Goal: Task Accomplishment & Management: Use online tool/utility

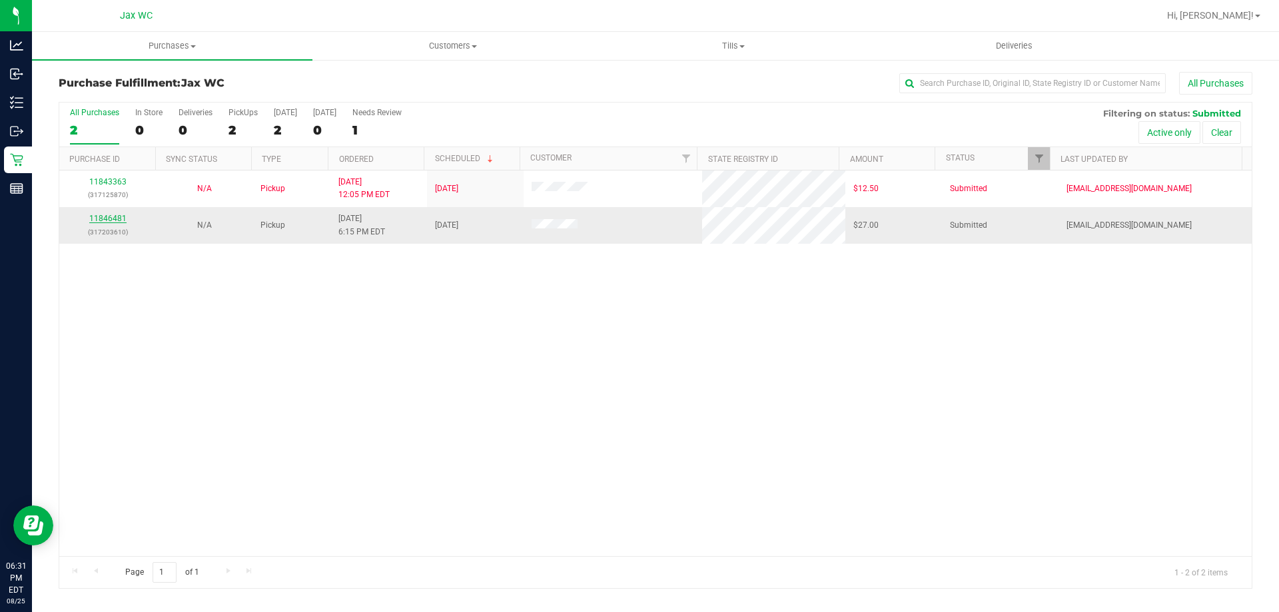
click at [118, 219] on link "11846481" at bounding box center [107, 218] width 37 height 9
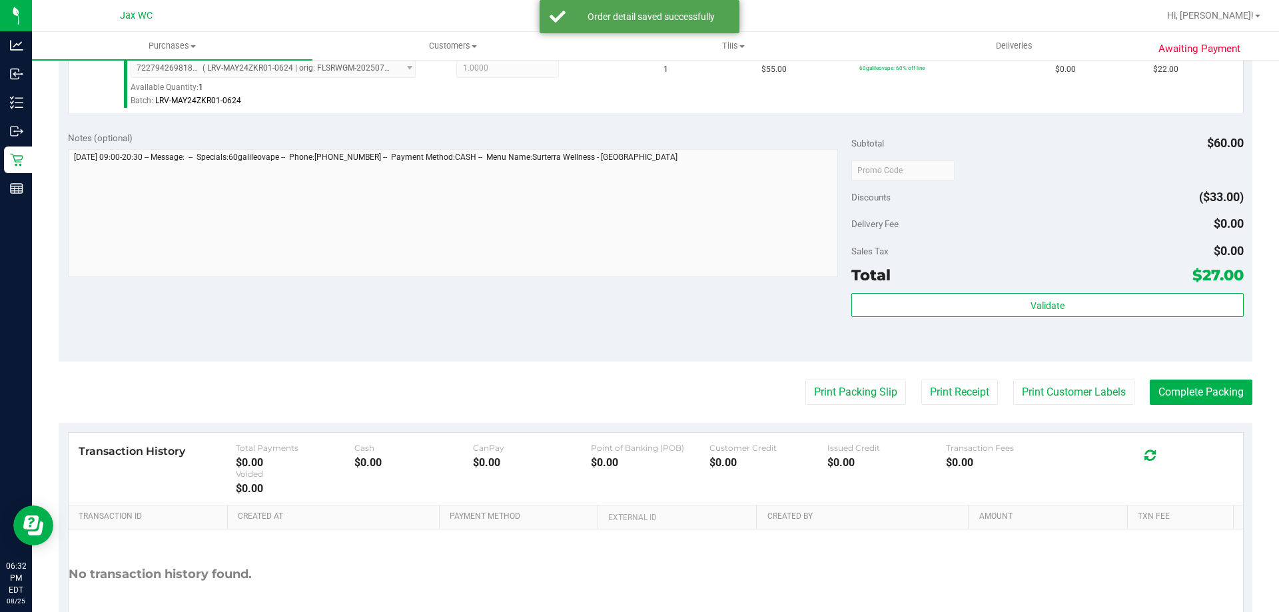
scroll to position [533, 0]
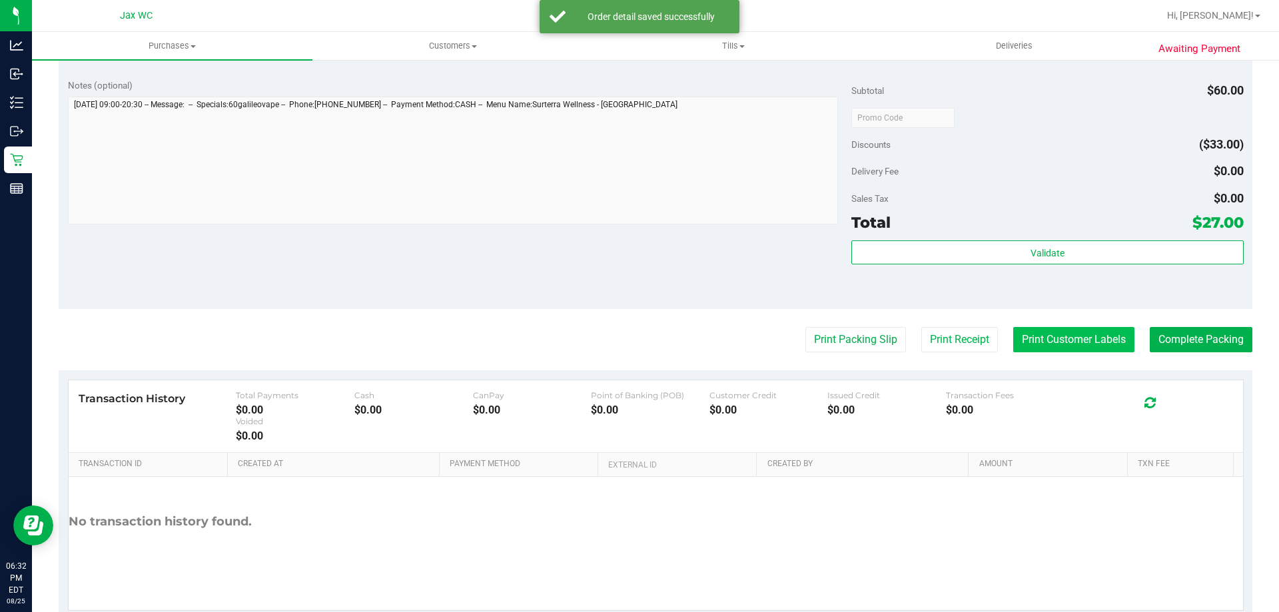
click at [1085, 332] on button "Print Customer Labels" at bounding box center [1073, 339] width 121 height 25
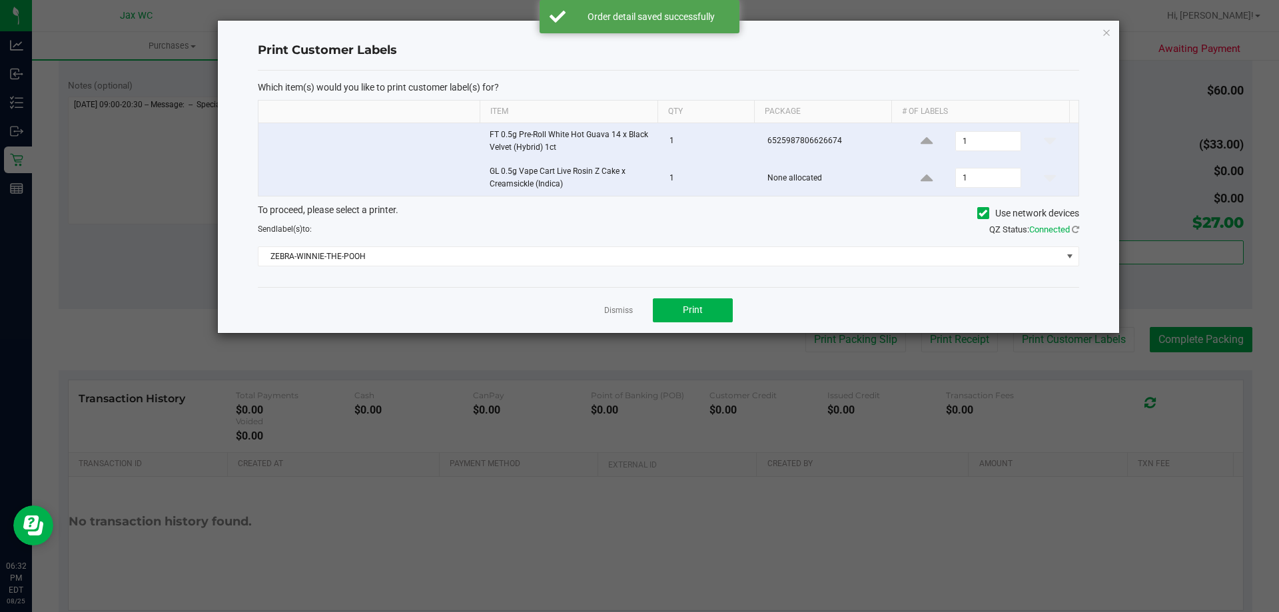
click at [656, 296] on div "Dismiss Print" at bounding box center [668, 310] width 821 height 46
click at [670, 316] on button "Print" at bounding box center [693, 310] width 80 height 24
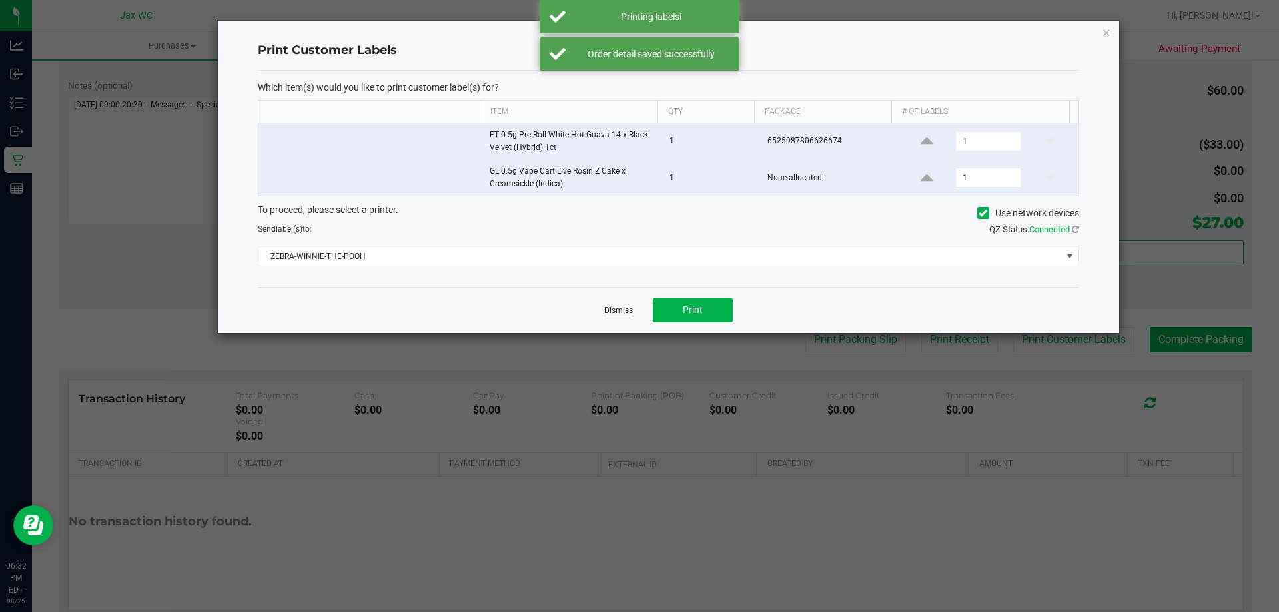
click at [623, 310] on link "Dismiss" at bounding box center [618, 310] width 29 height 11
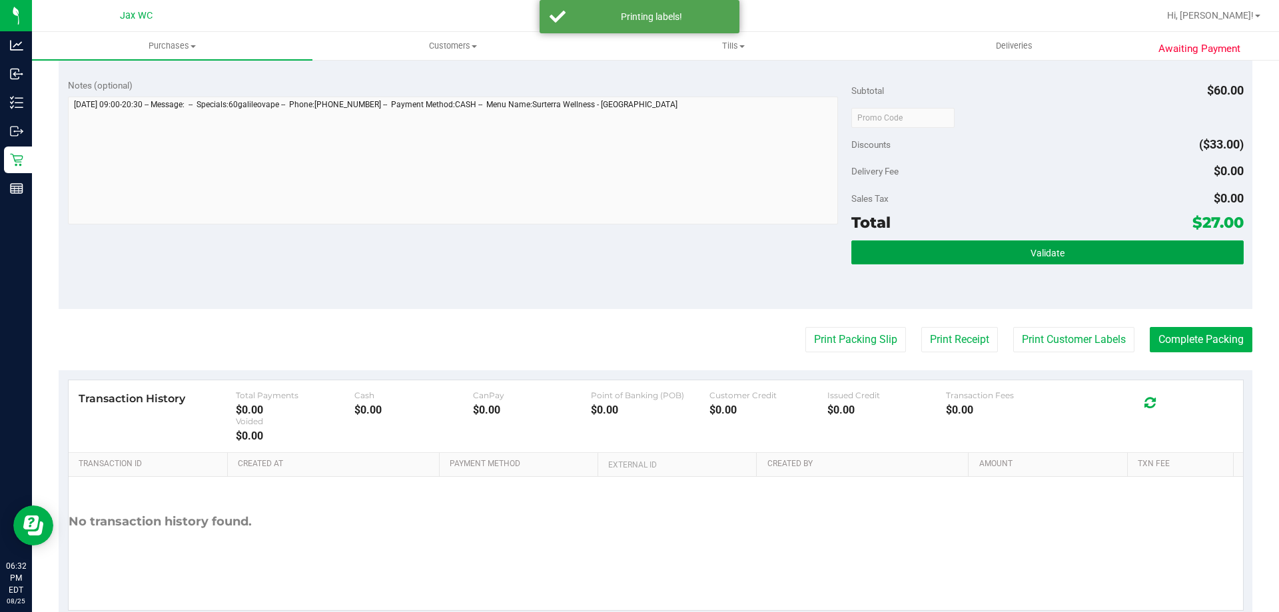
drag, startPoint x: 1112, startPoint y: 254, endPoint x: 1158, endPoint y: 354, distance: 110.0
click at [1112, 255] on button "Validate" at bounding box center [1047, 253] width 392 height 24
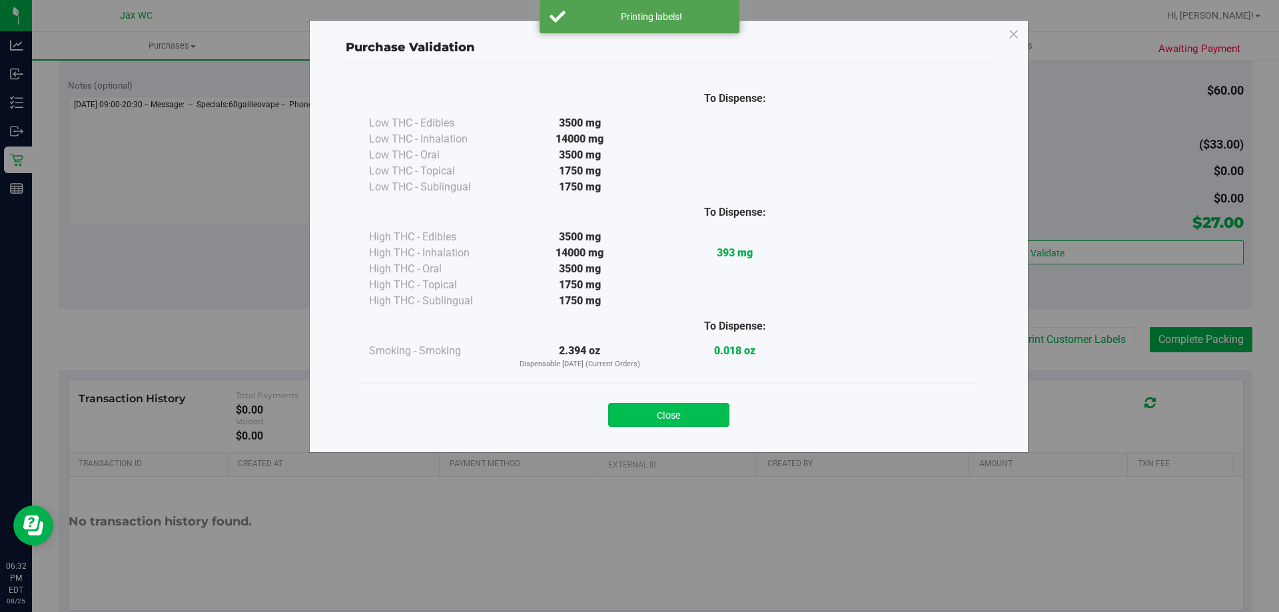
click at [670, 420] on button "Close" at bounding box center [668, 415] width 121 height 24
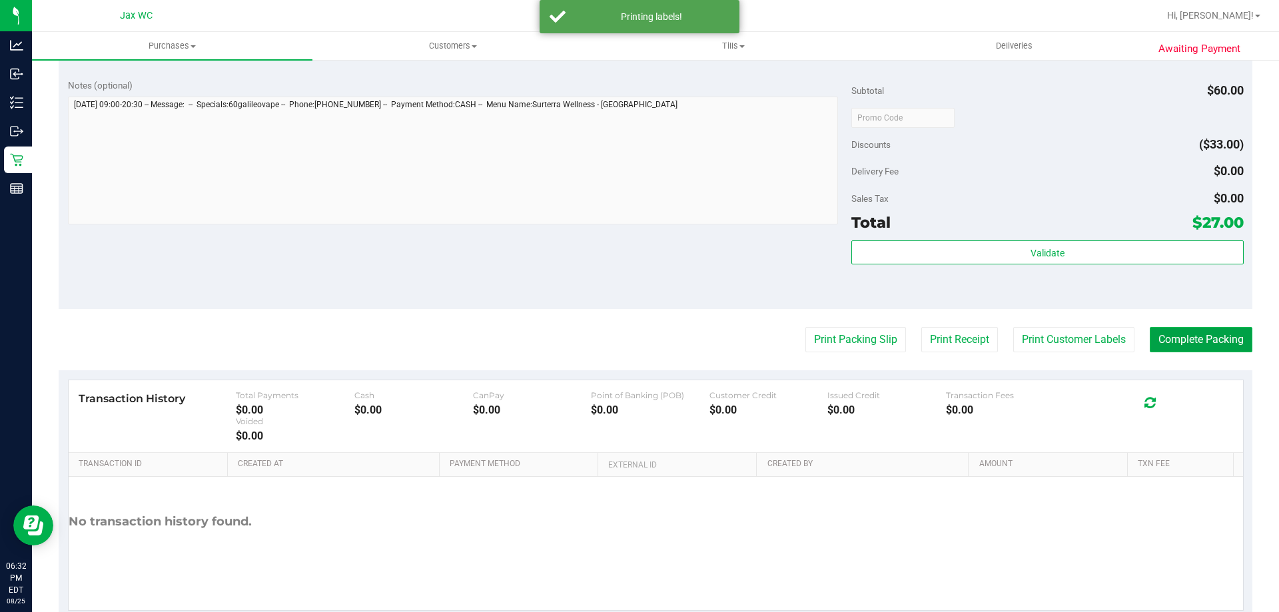
click at [1240, 337] on button "Complete Packing" at bounding box center [1201, 339] width 103 height 25
